Goal: Task Accomplishment & Management: Use online tool/utility

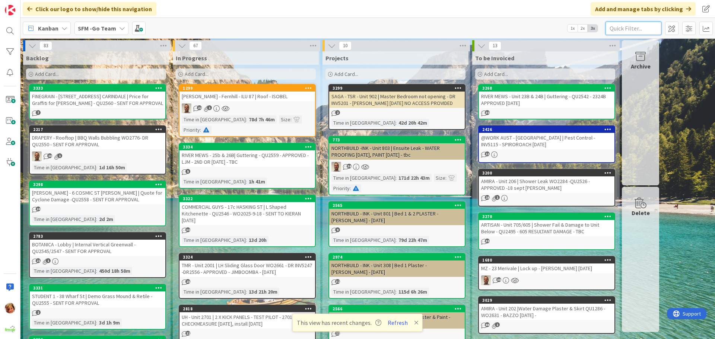
click at [618, 29] on input "text" at bounding box center [633, 28] width 56 height 13
type input "308"
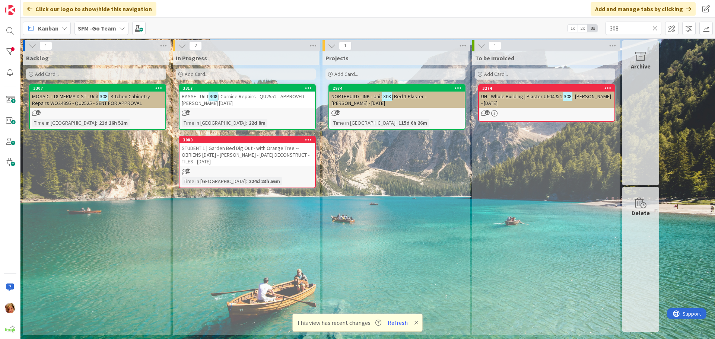
click at [233, 97] on span "| Cornice Repairs - QU2552 - APPROVED - RED ELK 1.10.25" at bounding box center [244, 99] width 125 height 13
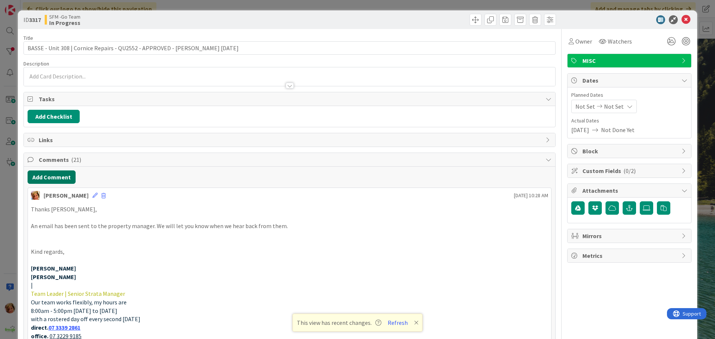
click at [55, 176] on button "Add Comment" at bounding box center [52, 177] width 48 height 13
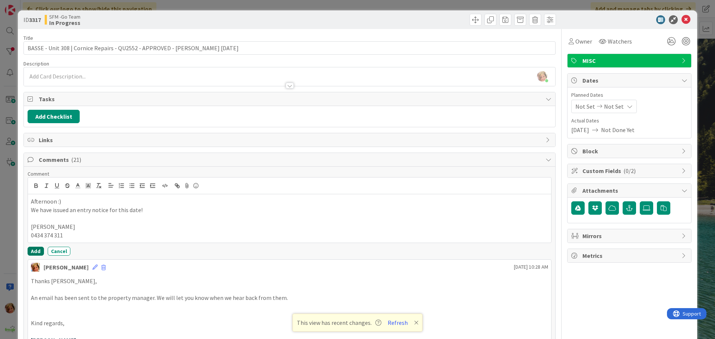
click at [35, 249] on button "Add" at bounding box center [36, 251] width 16 height 9
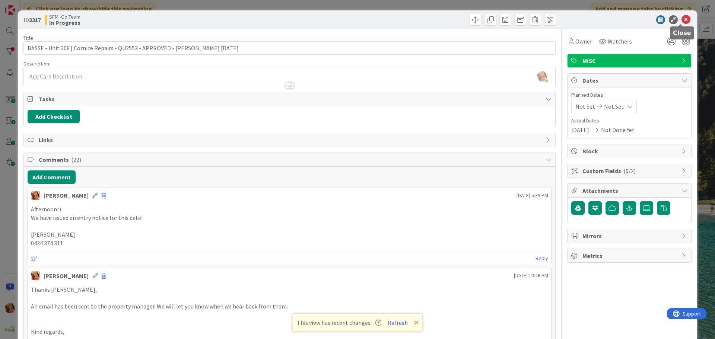
click at [681, 17] on icon at bounding box center [685, 19] width 9 height 9
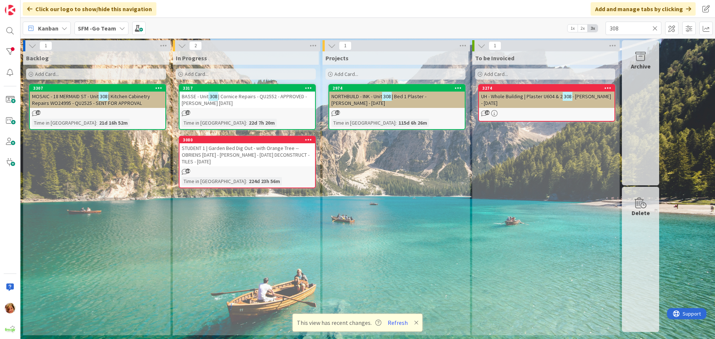
click at [653, 27] on icon at bounding box center [654, 28] width 5 height 7
click at [653, 27] on input "text" at bounding box center [633, 28] width 56 height 13
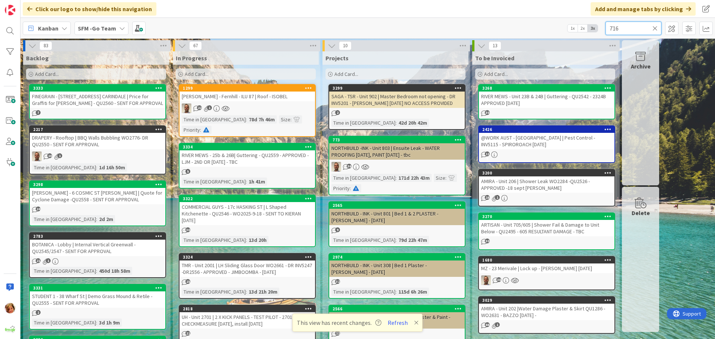
type input "716"
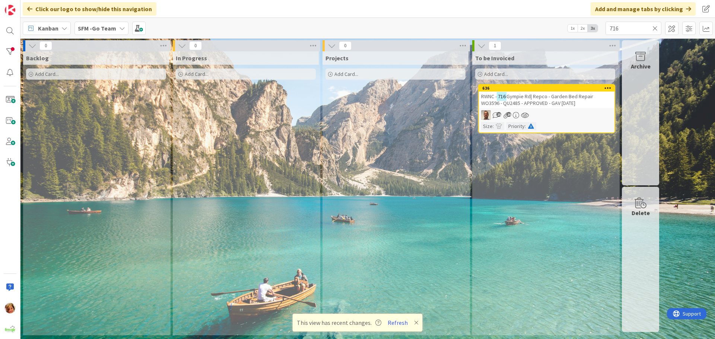
click at [516, 104] on span "Gympie Rd| Repco - Garden Bed Repair WO3596 - QU2485 - APPROVED - GAV 12.9.25" at bounding box center [537, 99] width 112 height 13
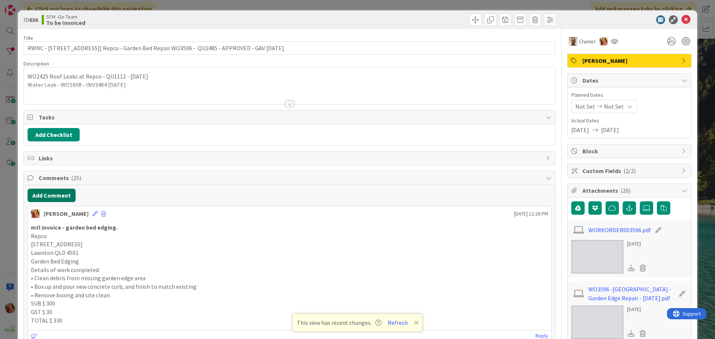
click at [43, 195] on button "Add Comment" at bounding box center [52, 195] width 48 height 13
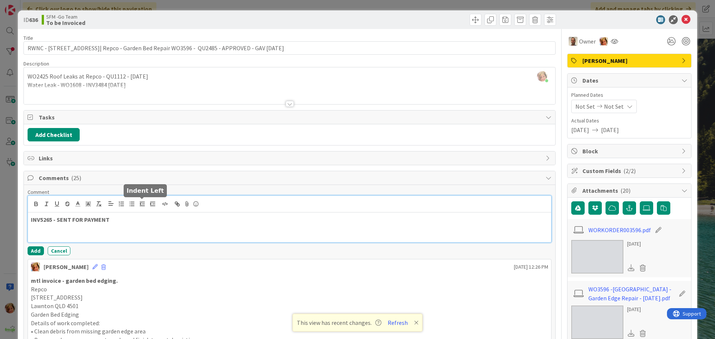
click at [135, 214] on div "INV5265 - SENT FOR PAYMENT" at bounding box center [289, 228] width 523 height 30
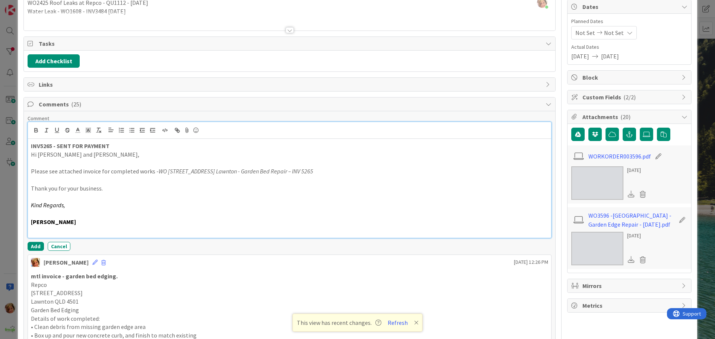
scroll to position [74, 0]
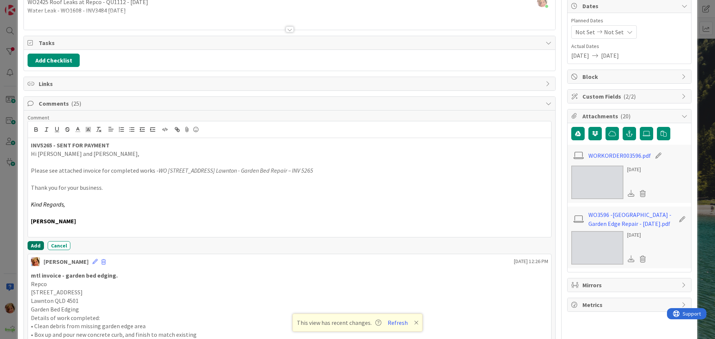
click at [32, 244] on button "Add" at bounding box center [36, 245] width 16 height 9
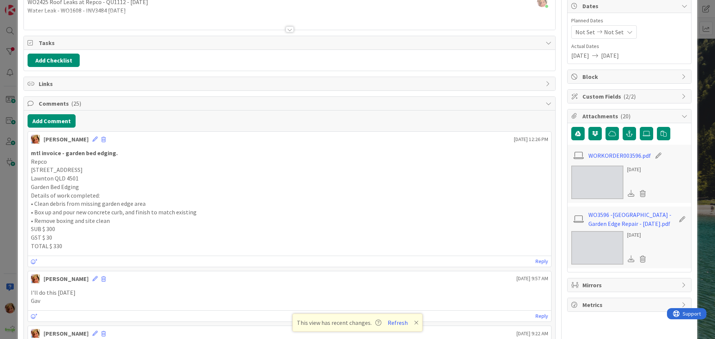
scroll to position [0, 0]
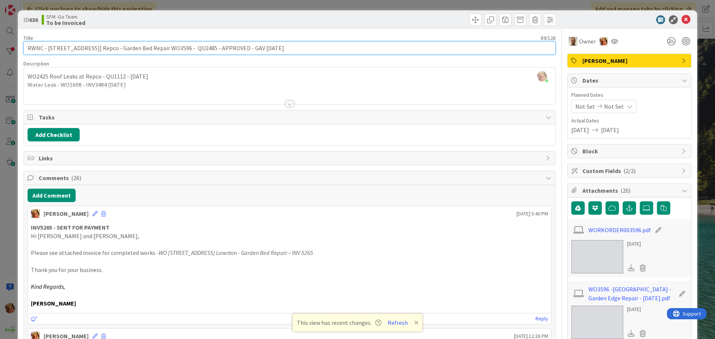
click at [275, 49] on input "RWNC - 716 Gympie Rd| Repco - Garden Bed Repair WO3596 - QU2485 - APPROVED - GA…" at bounding box center [289, 47] width 532 height 13
type input "RWNC - 716 Gympie Rd| Repco - Garden Bed Repair WO3596 - QU2485 - APPROVED - GA…"
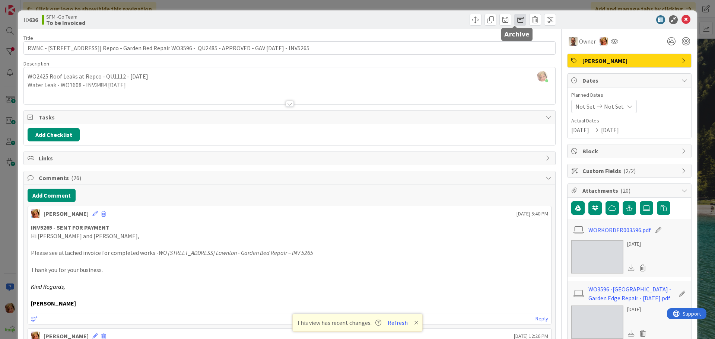
click at [516, 18] on span at bounding box center [520, 20] width 12 height 12
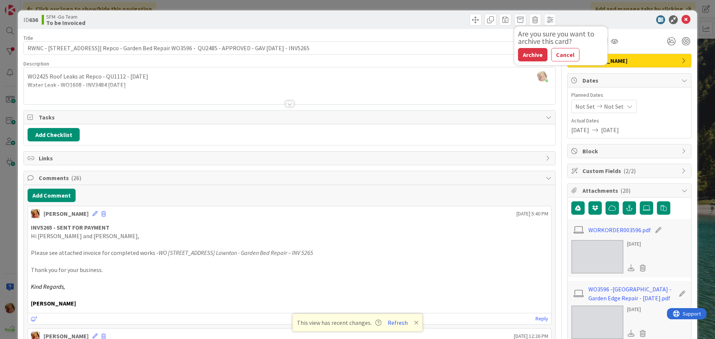
click at [526, 57] on button "Archive" at bounding box center [532, 54] width 29 height 13
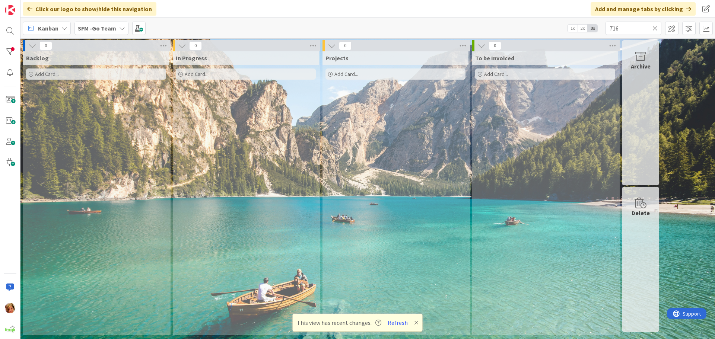
click at [655, 27] on icon at bounding box center [654, 28] width 5 height 7
click at [655, 27] on input "text" at bounding box center [633, 28] width 56 height 13
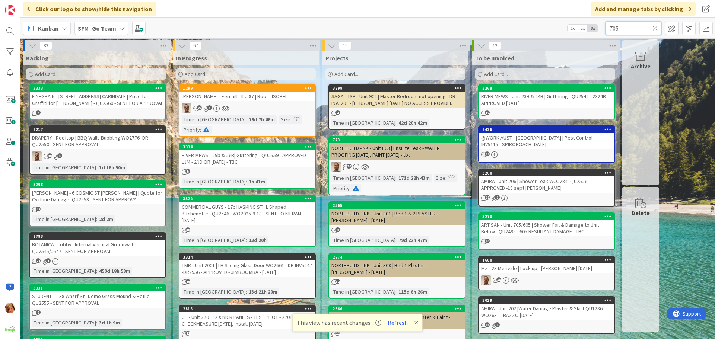
type input "705"
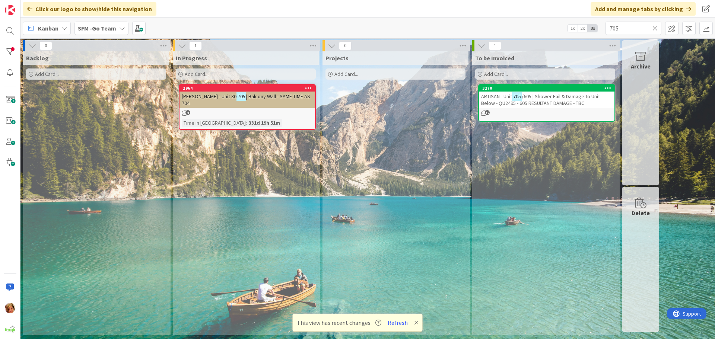
click at [538, 96] on span "/605 | Shower Fail & Damage to Unit Below - QU2495 - 605 RESULTANT DAMAGE - TBC" at bounding box center [540, 99] width 119 height 13
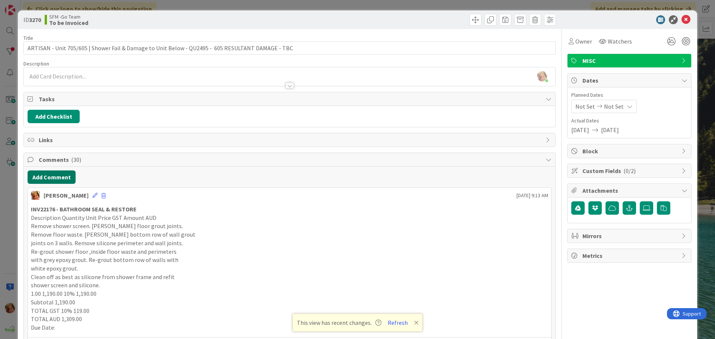
click at [54, 175] on button "Add Comment" at bounding box center [52, 177] width 48 height 13
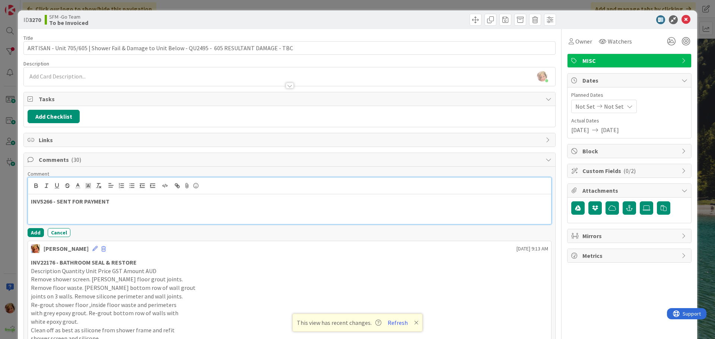
click at [148, 203] on p "INV5266 - SENT FOR PAYMENT" at bounding box center [289, 201] width 517 height 9
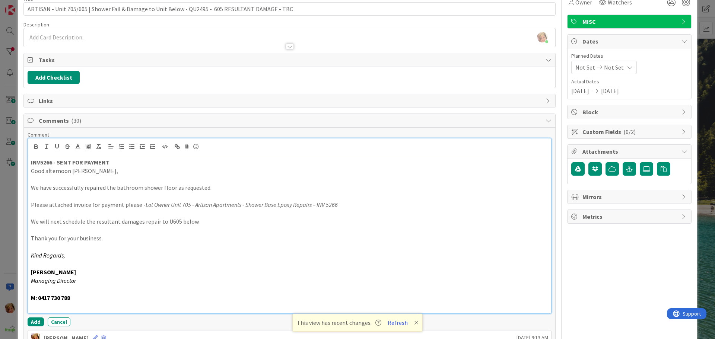
scroll to position [150, 0]
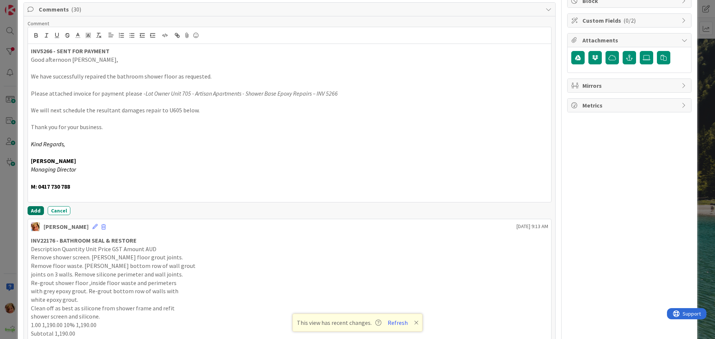
click at [37, 209] on button "Add" at bounding box center [36, 210] width 16 height 9
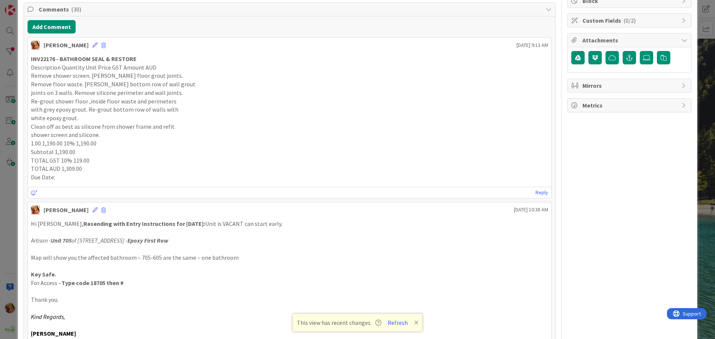
scroll to position [0, 0]
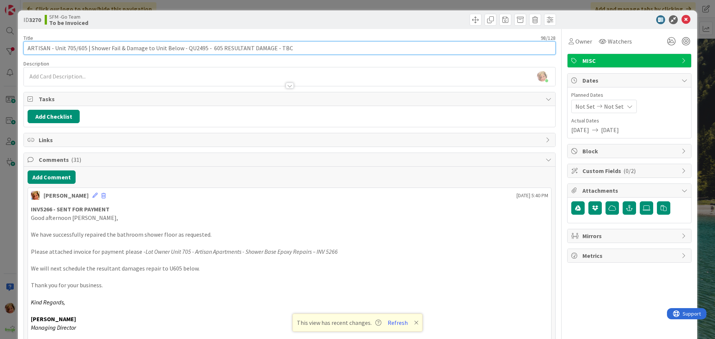
click at [218, 47] on input "ARTISAN - Unit 705/605 | Shower Fail & Damage to Unit Below - QU2495 - 605 RESU…" at bounding box center [289, 47] width 532 height 13
click at [205, 47] on input "ARTISAN - Unit 705/605 | Shower Fail & Damage to Unit Below - QU2495 - 605 RESU…" at bounding box center [289, 47] width 532 height 13
type input "ARTISAN - Unit 705/605 | 605 RESULTANT DAMAGE - TBC"
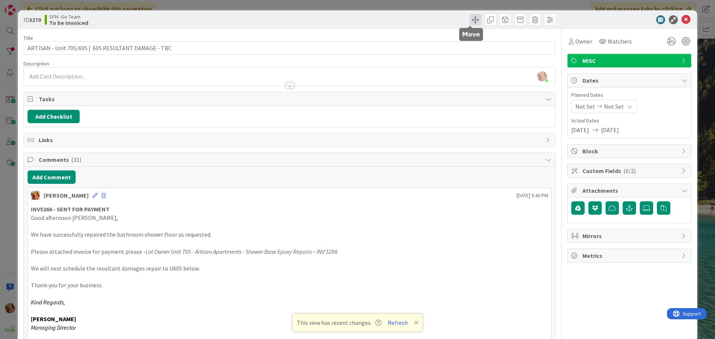
click at [470, 19] on span at bounding box center [476, 20] width 12 height 12
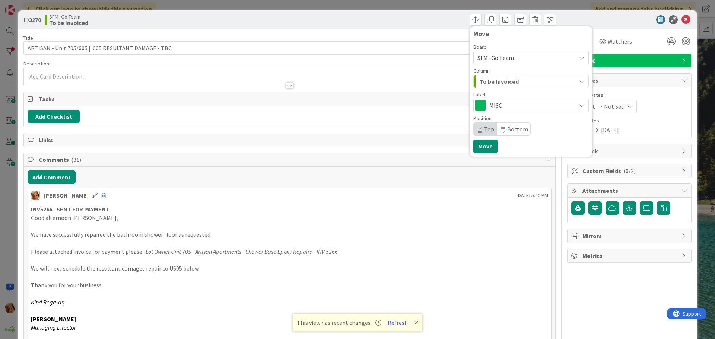
click at [510, 79] on span "To be Invoiced" at bounding box center [499, 82] width 39 height 10
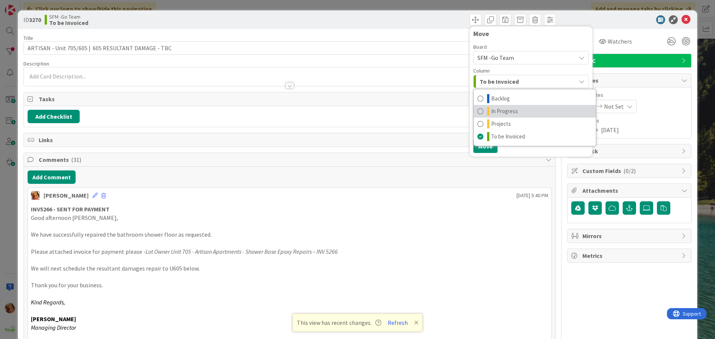
click at [495, 108] on span "In Progress" at bounding box center [504, 111] width 27 height 9
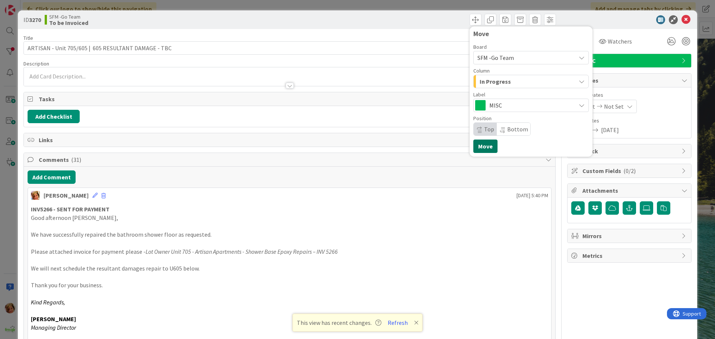
click at [478, 144] on button "Move" at bounding box center [485, 146] width 24 height 13
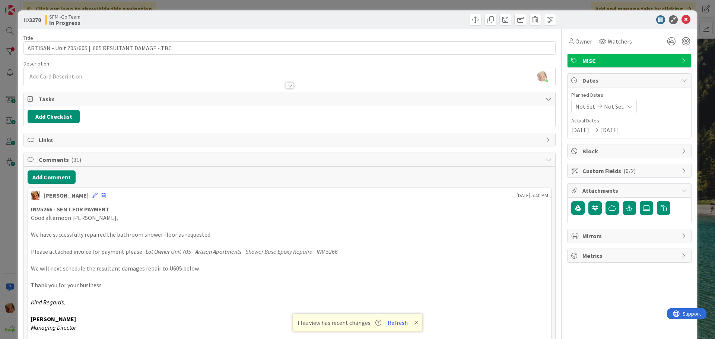
click at [452, 20] on div "Move Move" at bounding box center [424, 20] width 264 height 12
click at [681, 18] on icon at bounding box center [685, 19] width 9 height 9
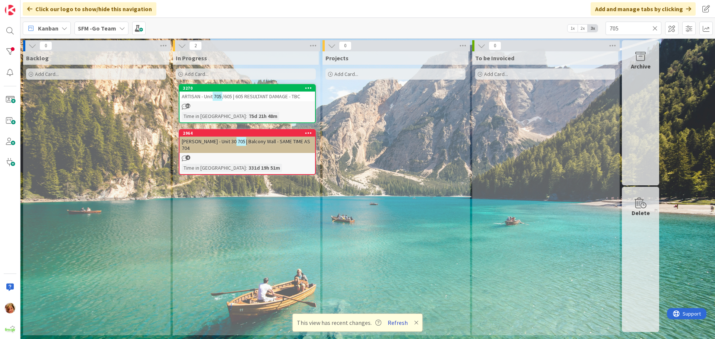
click at [397, 322] on button "Refresh" at bounding box center [397, 323] width 25 height 10
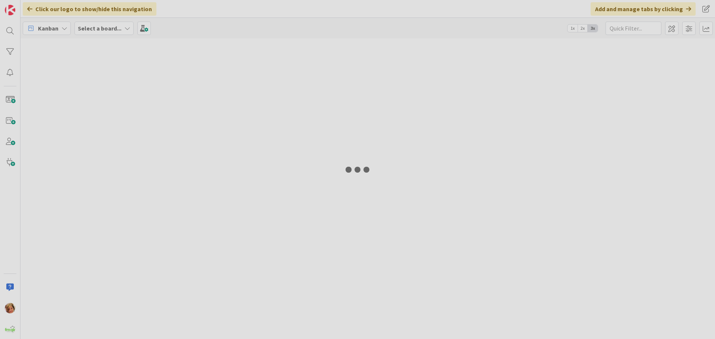
type input "705"
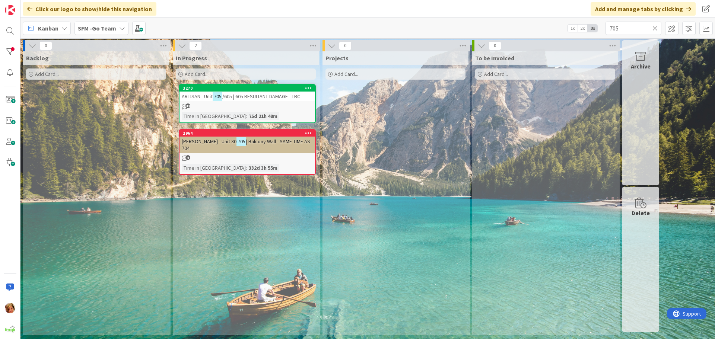
click at [654, 28] on icon at bounding box center [654, 28] width 5 height 7
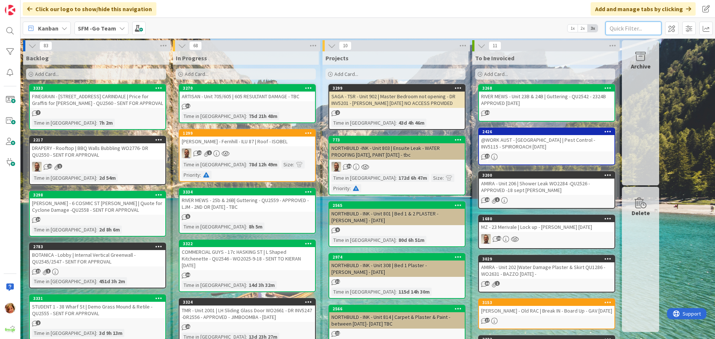
click at [641, 28] on input "text" at bounding box center [633, 28] width 56 height 13
type input "UNISON"
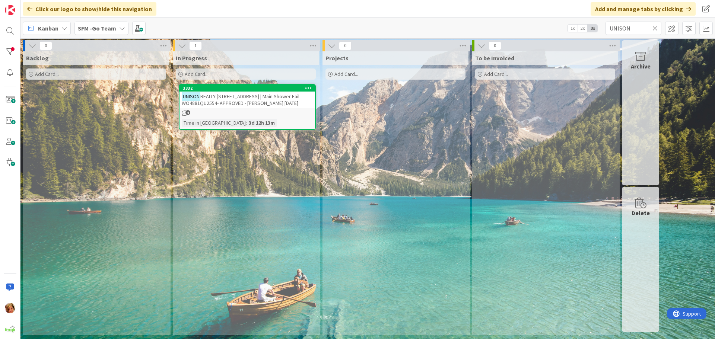
click at [264, 95] on span "REALTY [STREET_ADDRESS] | Main Shower Fail WO4881QU2554- APPROVED - [PERSON_NAM…" at bounding box center [241, 99] width 118 height 13
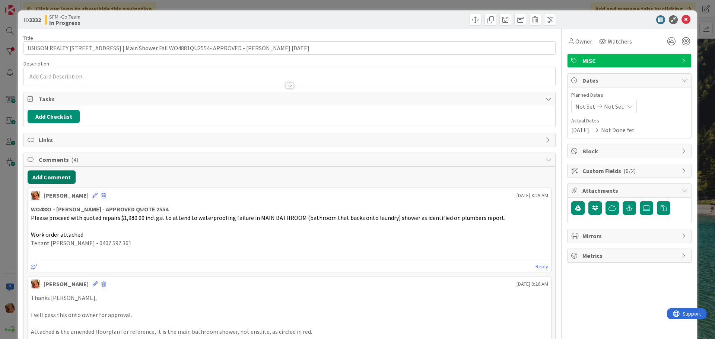
click at [63, 179] on button "Add Comment" at bounding box center [52, 177] width 48 height 13
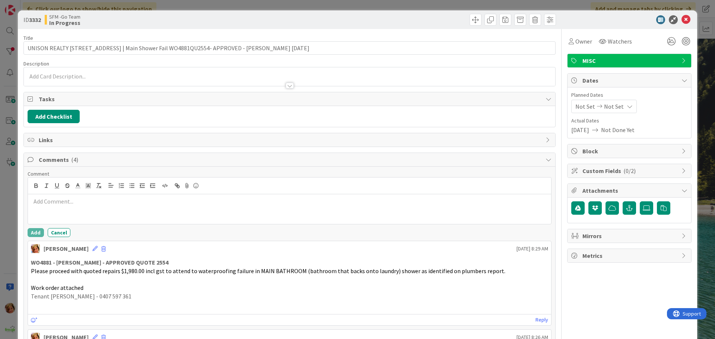
click at [71, 193] on div at bounding box center [289, 186] width 523 height 17
click at [72, 202] on p at bounding box center [289, 201] width 517 height 9
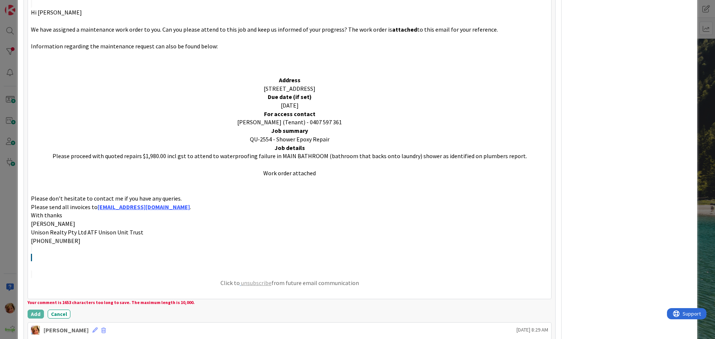
scroll to position [742, 0]
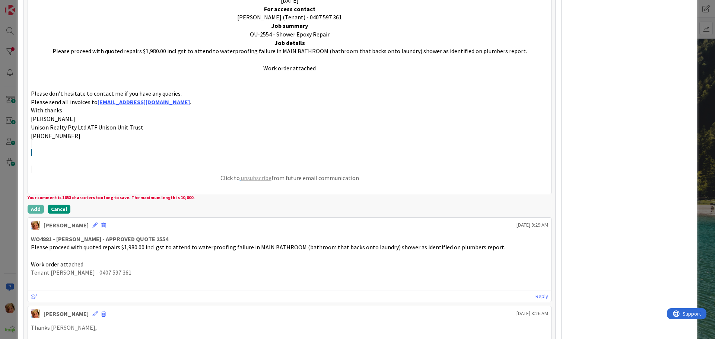
click at [54, 209] on button "Cancel" at bounding box center [59, 209] width 23 height 9
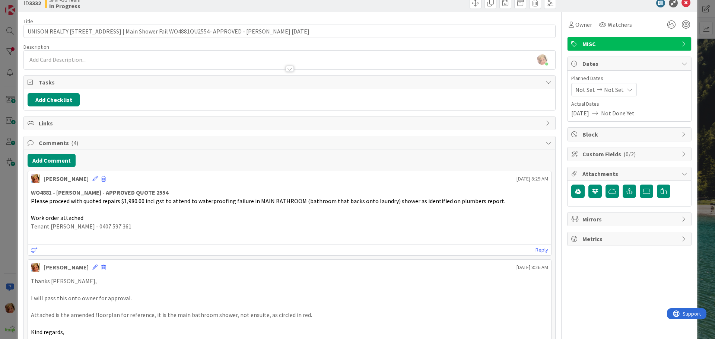
scroll to position [0, 0]
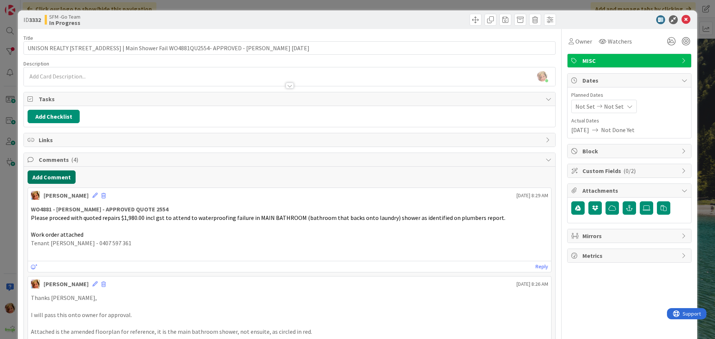
click at [58, 177] on button "Add Comment" at bounding box center [52, 177] width 48 height 13
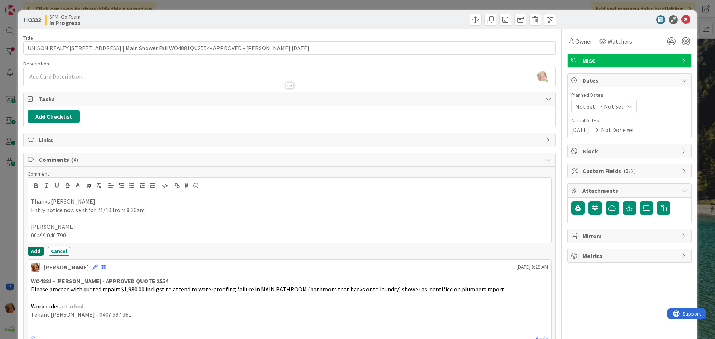
click at [36, 249] on button "Add" at bounding box center [36, 251] width 16 height 9
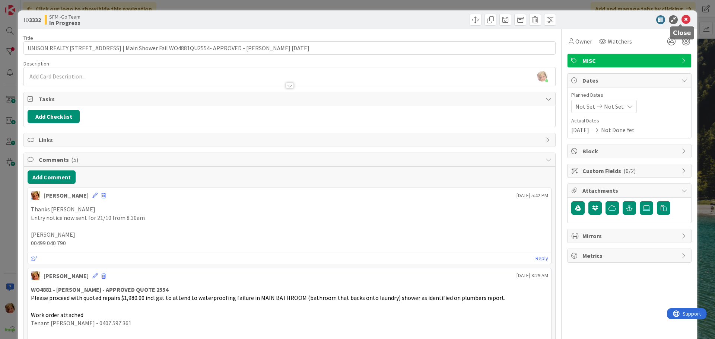
click at [682, 16] on icon at bounding box center [685, 19] width 9 height 9
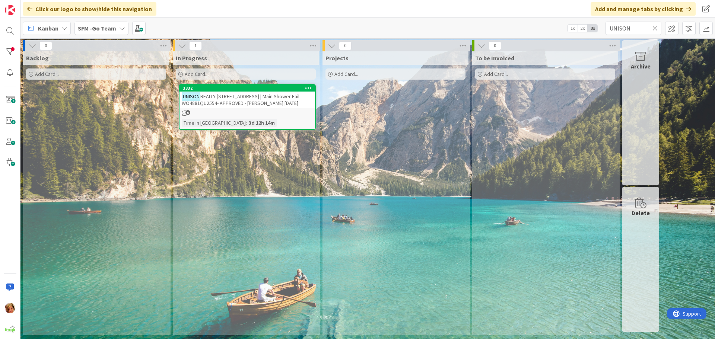
click at [654, 28] on icon at bounding box center [654, 28] width 5 height 7
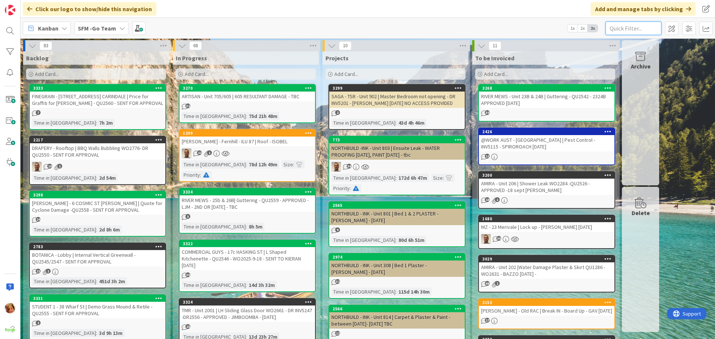
click at [633, 29] on input "text" at bounding box center [633, 28] width 56 height 13
type input "206"
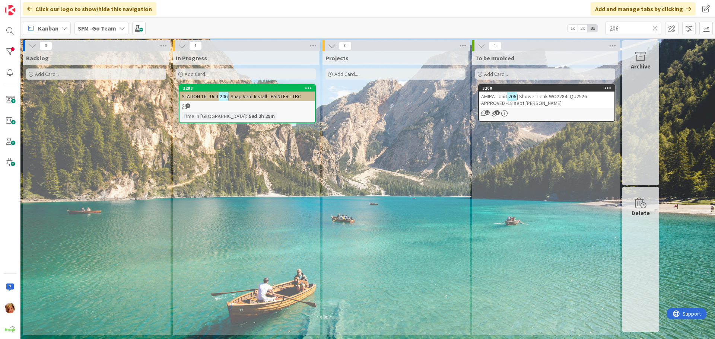
click at [535, 98] on span "| Shower Leak WO2284 -QU2526 -APPROVED -18 sept [PERSON_NAME]" at bounding box center [535, 99] width 108 height 13
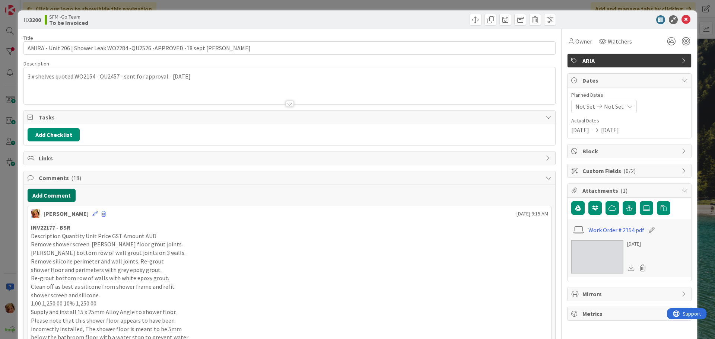
click at [47, 193] on button "Add Comment" at bounding box center [52, 195] width 48 height 13
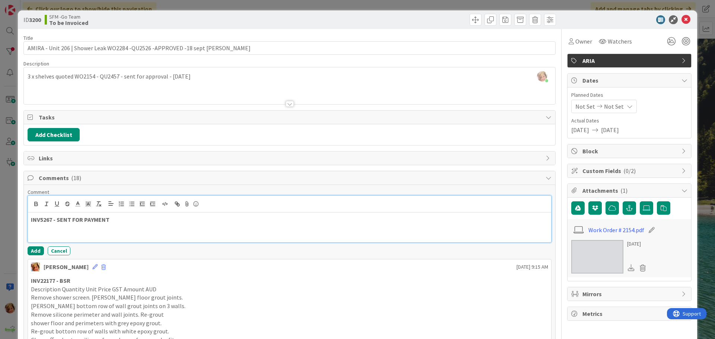
click at [144, 219] on p "INV5267 - SENT FOR PAYMENT" at bounding box center [289, 220] width 517 height 9
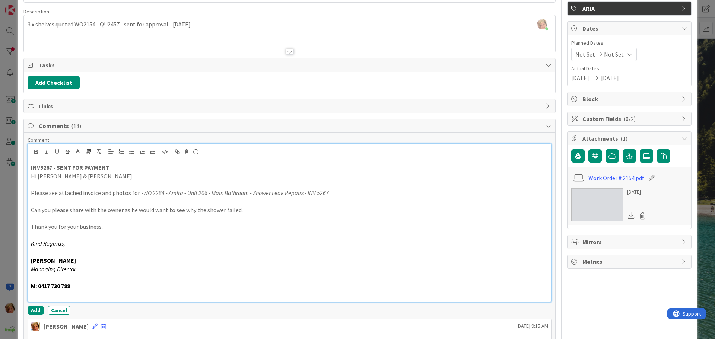
scroll to position [152, 0]
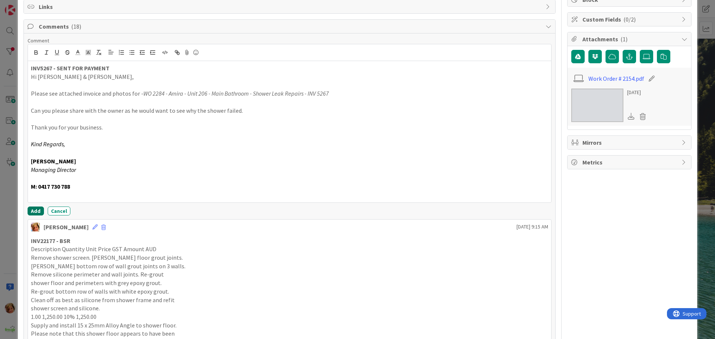
click at [39, 209] on button "Add" at bounding box center [36, 211] width 16 height 9
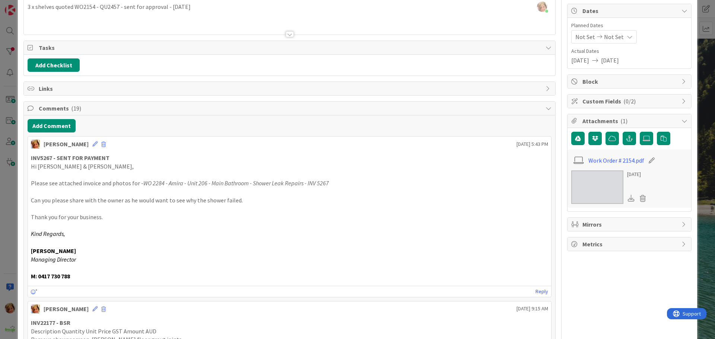
scroll to position [0, 0]
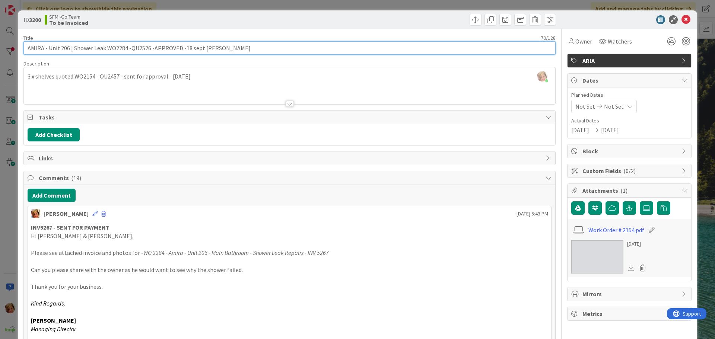
click at [225, 49] on input "AMIRA - Unit 206 | Shower Leak WO2284 -QU2526 -APPROVED -18 sept [PERSON_NAME]" at bounding box center [289, 47] width 532 height 13
type input "AMIRA - Unit 206 | Shower Leak WO2284 -QU2526 -APPROVED -18 sept [PERSON_NAME] …"
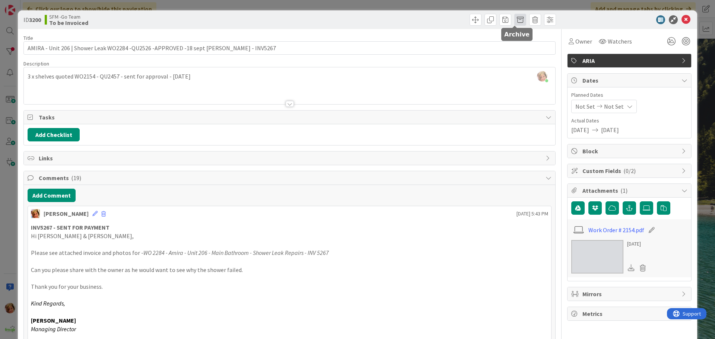
click at [514, 19] on span at bounding box center [520, 20] width 12 height 12
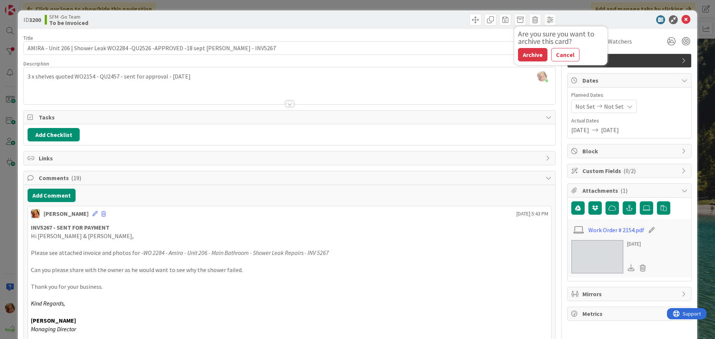
click at [527, 50] on button "Archive" at bounding box center [532, 54] width 29 height 13
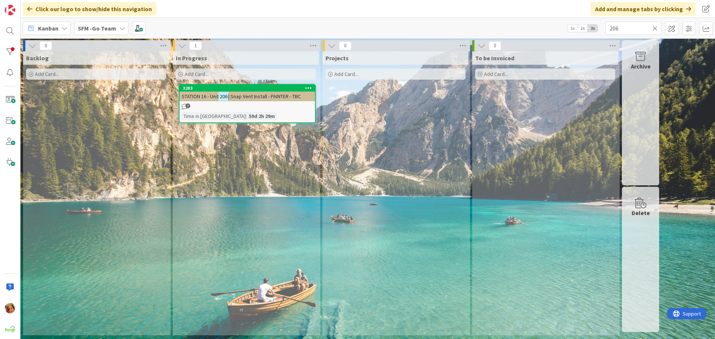
click at [654, 26] on icon at bounding box center [654, 28] width 5 height 7
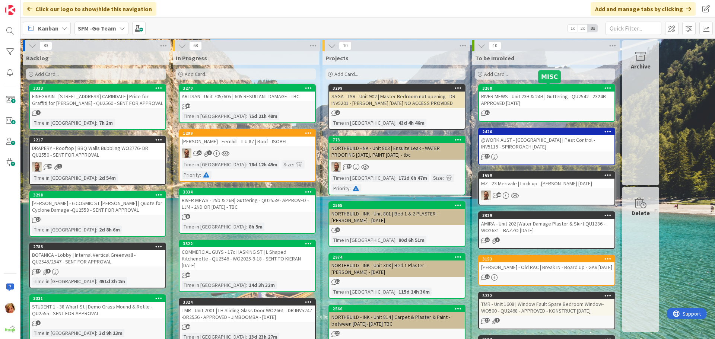
click at [548, 98] on div "RIVER MEWS - Unit 23B & 24B | Guttering - QU2542 - 2324B APPROVED [DATE]" at bounding box center [547, 100] width 136 height 16
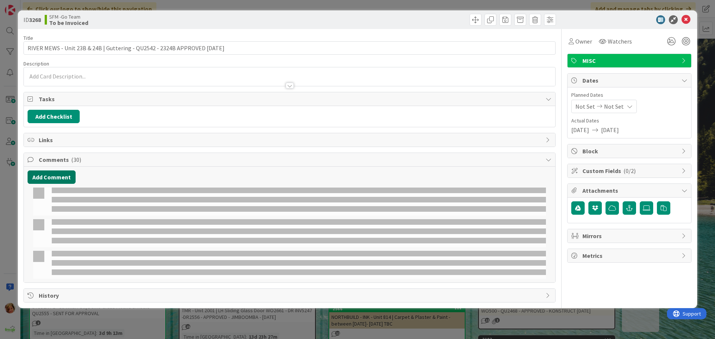
click at [53, 180] on button "Add Comment" at bounding box center [52, 177] width 48 height 13
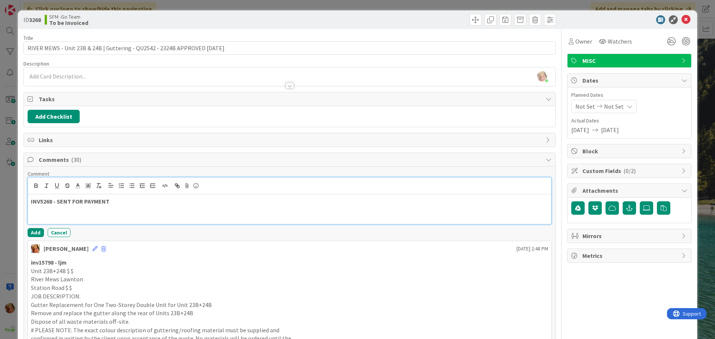
click at [170, 206] on p at bounding box center [289, 210] width 517 height 9
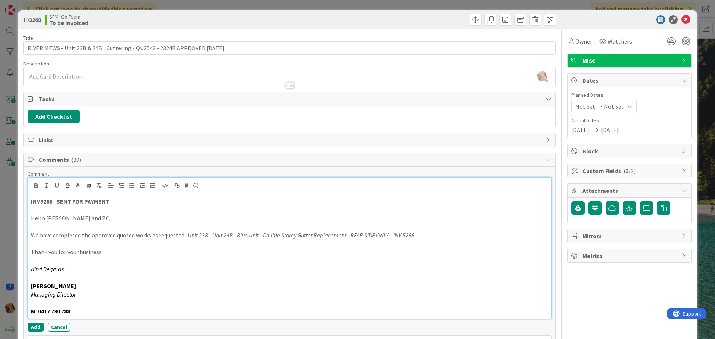
scroll to position [112, 0]
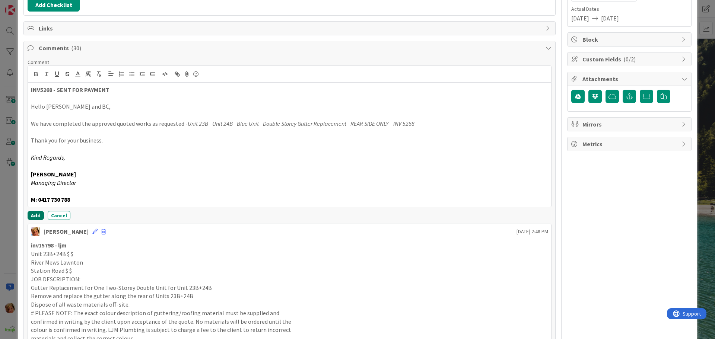
click at [34, 215] on button "Add" at bounding box center [36, 215] width 16 height 9
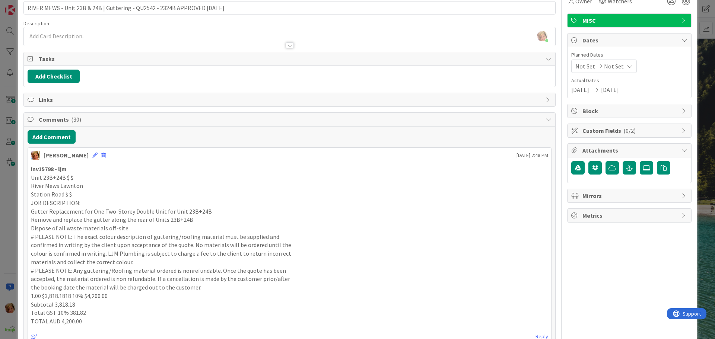
scroll to position [0, 0]
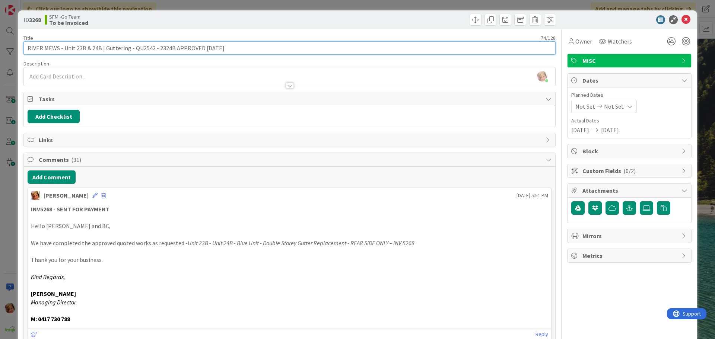
click at [233, 50] on input "RIVER MEWS - Unit 23B & 24B | Guttering - QU2542 - 2324B APPROVED [DATE]" at bounding box center [289, 47] width 532 height 13
type input "RIVER MEWS - Unit 23B & 24B | Guttering - QU2542 - 2324B APPROVED [DATE] - INV5…"
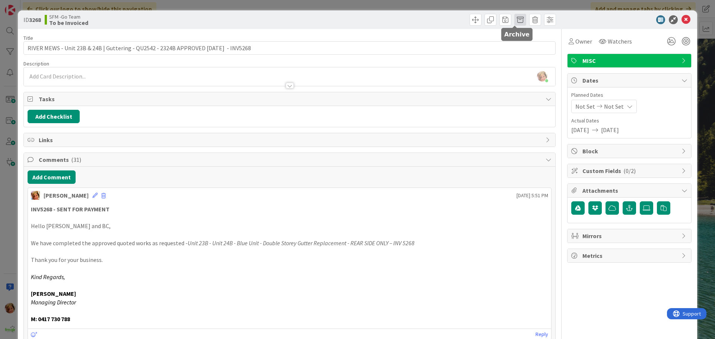
click at [514, 18] on span at bounding box center [520, 20] width 12 height 12
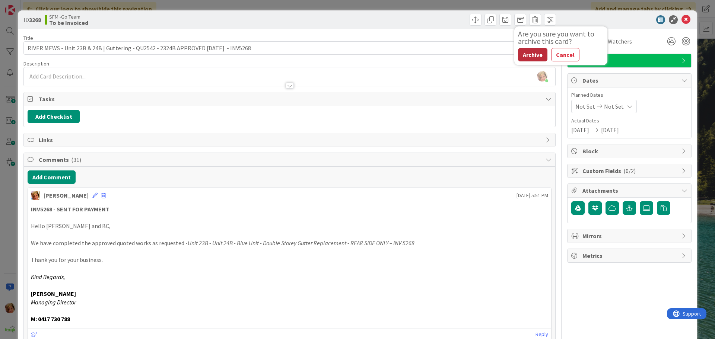
click at [523, 53] on button "Archive" at bounding box center [532, 54] width 29 height 13
